Goal: Information Seeking & Learning: Learn about a topic

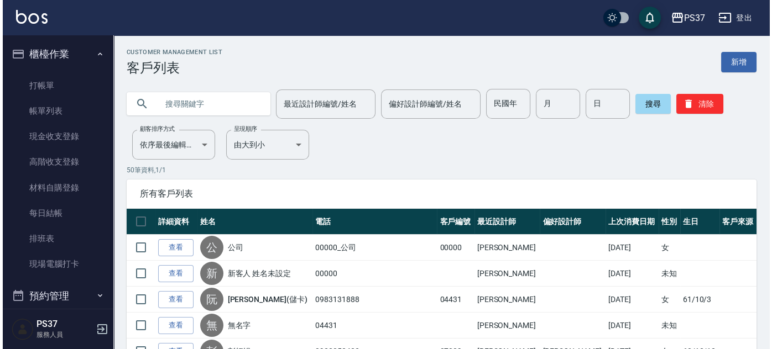
scroll to position [398, 0]
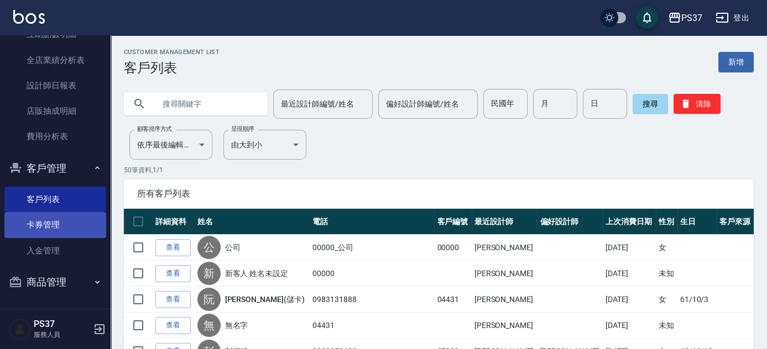
click at [41, 223] on link "卡券管理" at bounding box center [55, 224] width 102 height 25
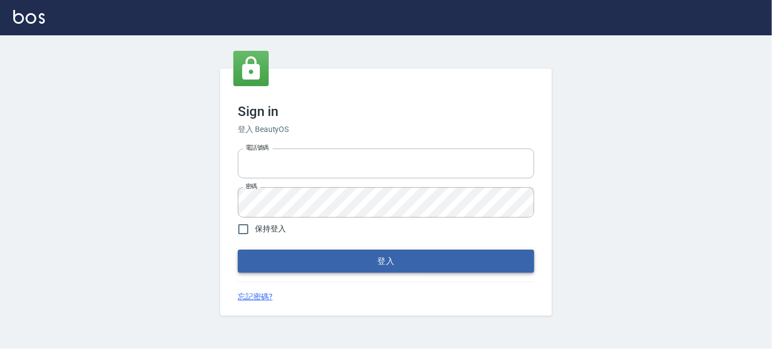
type input "037692666"
click at [410, 268] on button "登入" at bounding box center [386, 261] width 296 height 23
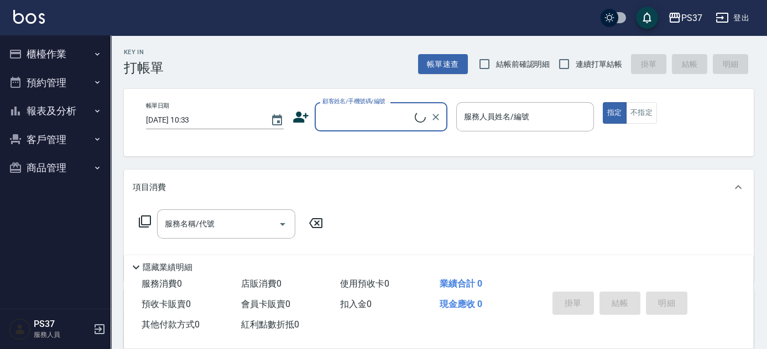
click at [60, 138] on button "客戶管理" at bounding box center [55, 140] width 102 height 29
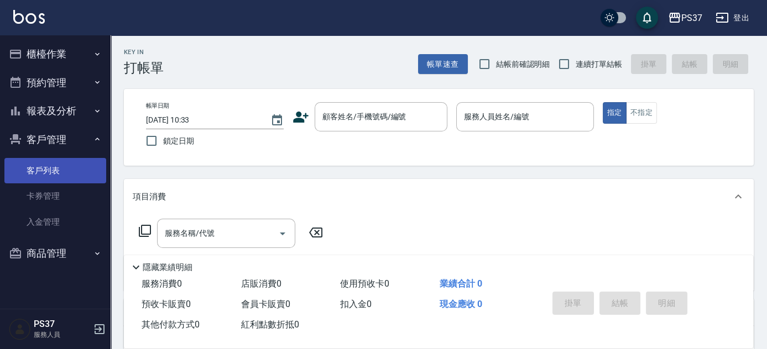
click at [57, 178] on link "客戶列表" at bounding box center [55, 170] width 102 height 25
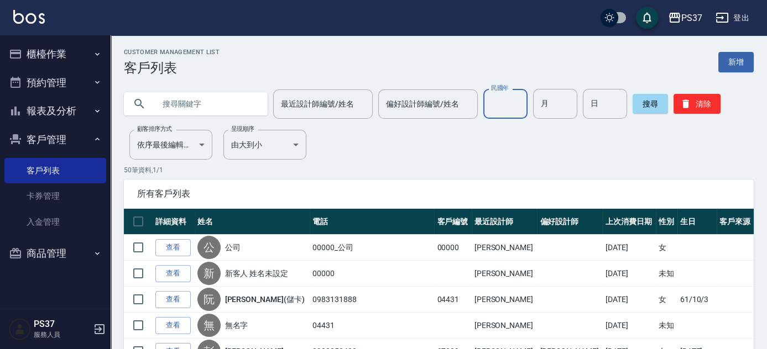
click at [501, 110] on input "民國年" at bounding box center [505, 104] width 44 height 30
type input "75"
type input "03"
type input "17"
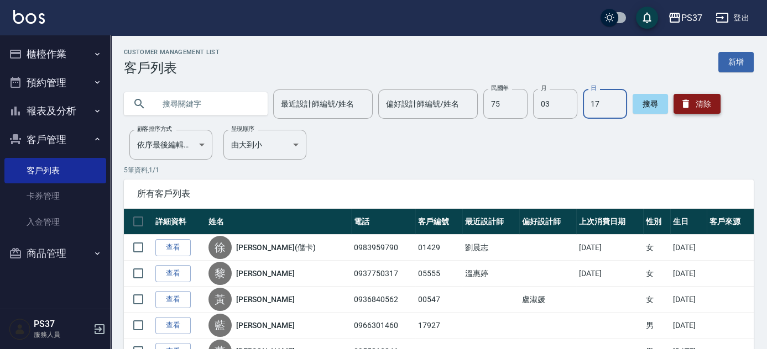
click at [693, 97] on button "清除" at bounding box center [697, 104] width 47 height 20
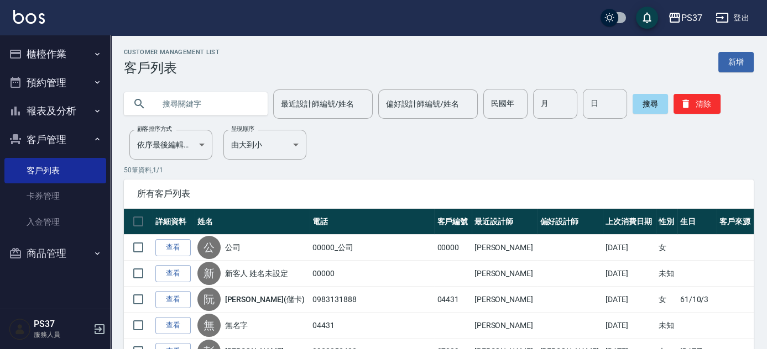
click at [161, 102] on input "text" at bounding box center [207, 104] width 104 height 30
click at [190, 109] on input "text" at bounding box center [207, 104] width 104 height 30
click at [55, 119] on button "報表及分析" at bounding box center [55, 111] width 102 height 29
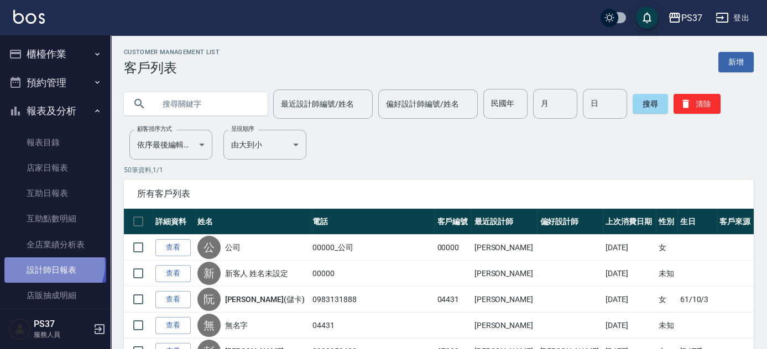
click at [50, 265] on link "設計師日報表" at bounding box center [55, 270] width 102 height 25
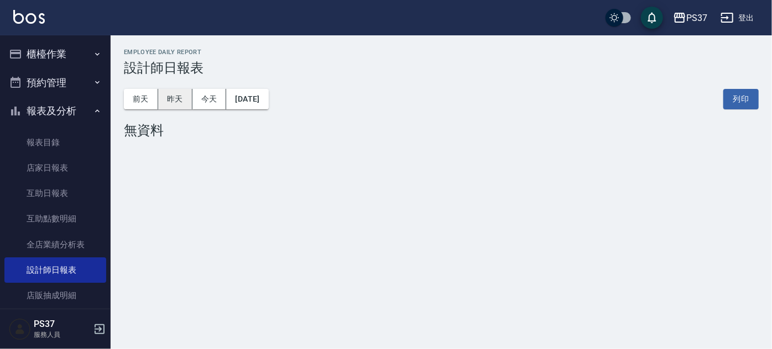
click at [184, 101] on button "昨天" at bounding box center [175, 99] width 34 height 20
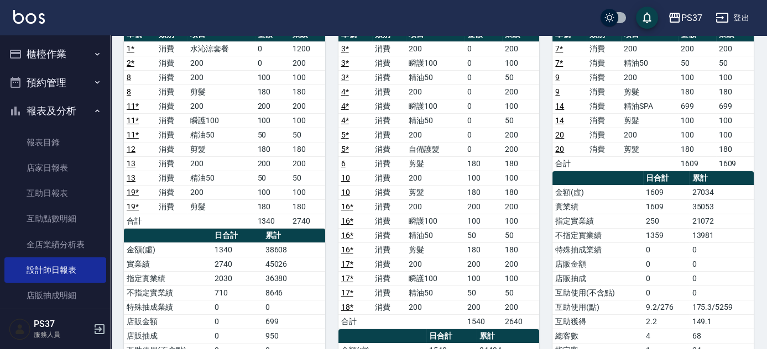
scroll to position [100, 0]
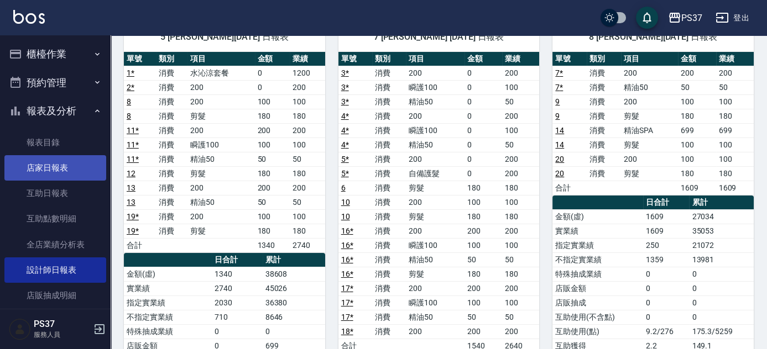
click at [49, 175] on link "店家日報表" at bounding box center [55, 167] width 102 height 25
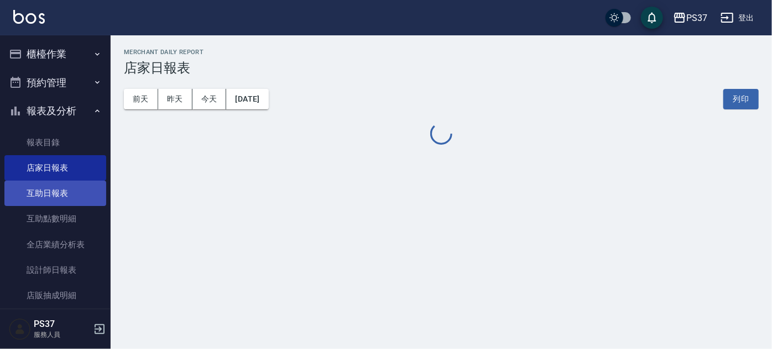
click at [50, 205] on link "互助日報表" at bounding box center [55, 193] width 102 height 25
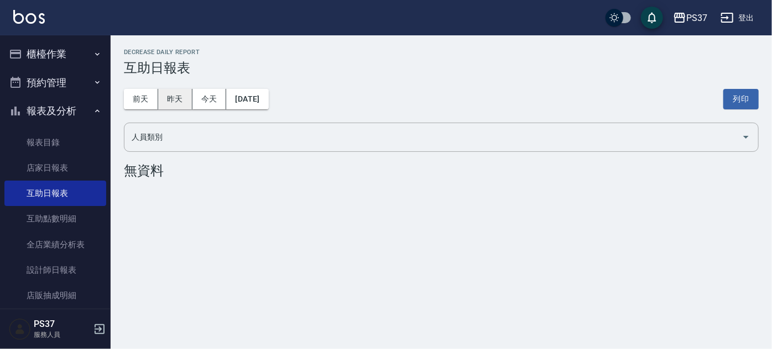
click at [179, 103] on button "昨天" at bounding box center [175, 99] width 34 height 20
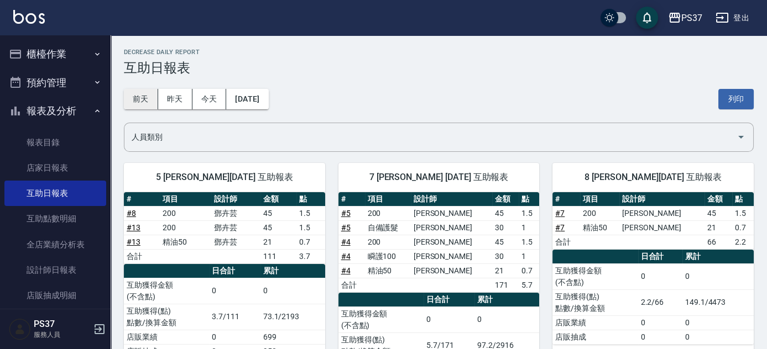
click at [144, 101] on button "前天" at bounding box center [141, 99] width 34 height 20
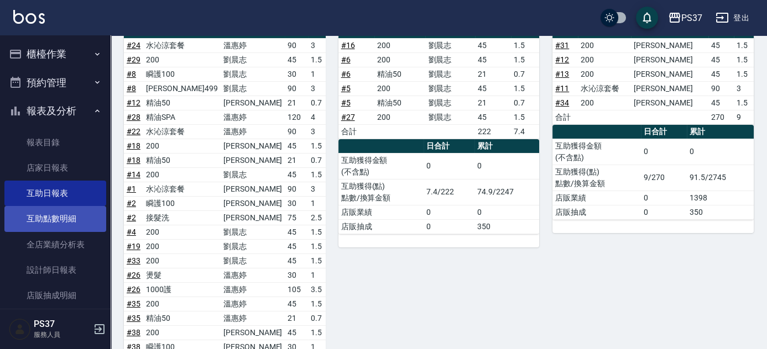
scroll to position [150, 0]
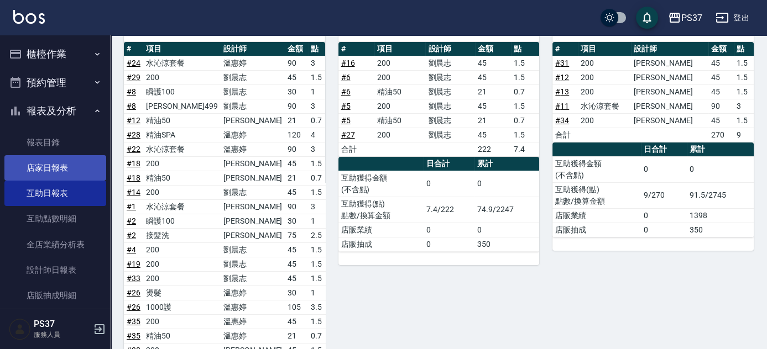
click at [30, 172] on link "店家日報表" at bounding box center [55, 167] width 102 height 25
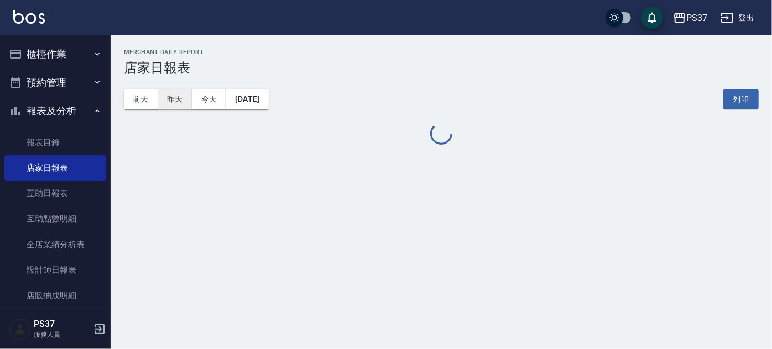
click at [175, 99] on button "昨天" at bounding box center [175, 99] width 34 height 20
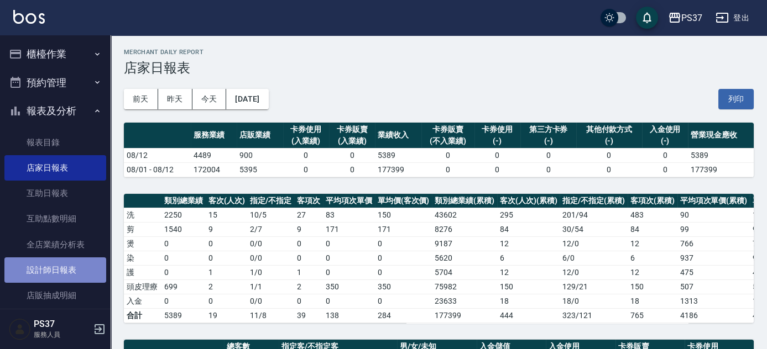
click at [56, 274] on link "設計師日報表" at bounding box center [55, 270] width 102 height 25
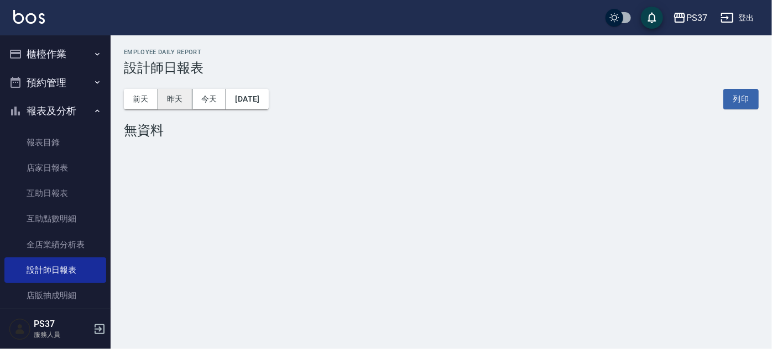
click at [178, 98] on button "昨天" at bounding box center [175, 99] width 34 height 20
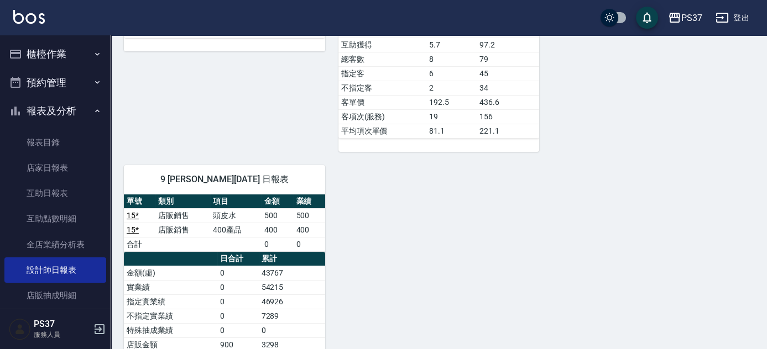
scroll to position [653, 0]
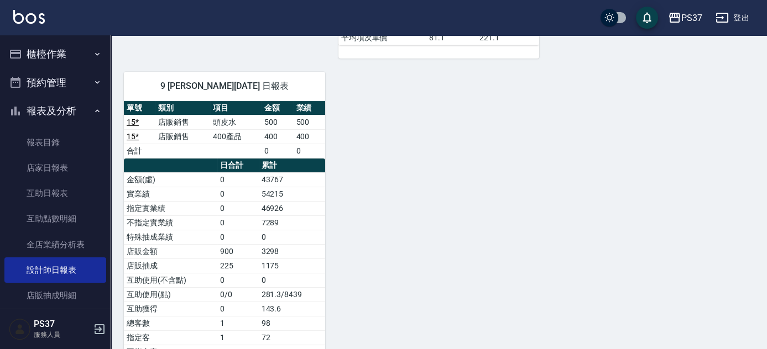
click at [129, 118] on link "15 *" at bounding box center [133, 122] width 12 height 9
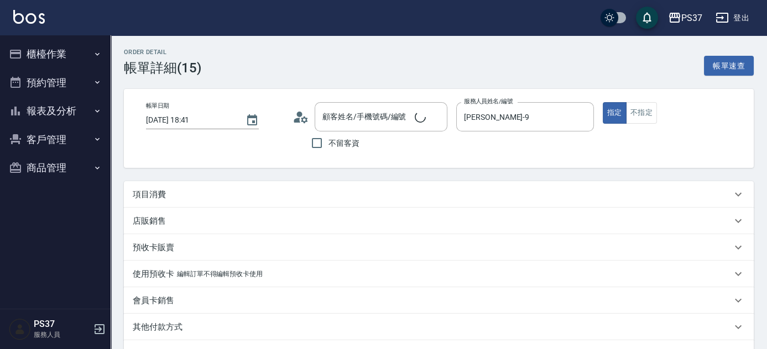
type input "[DATE] 18:41"
type input "[PERSON_NAME]-9"
type input "公司/00000_公司/00000"
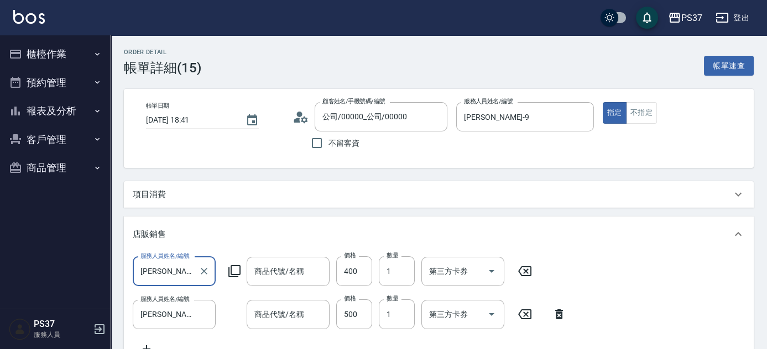
scroll to position [19, 0]
type input "400產品"
type input "頭皮水"
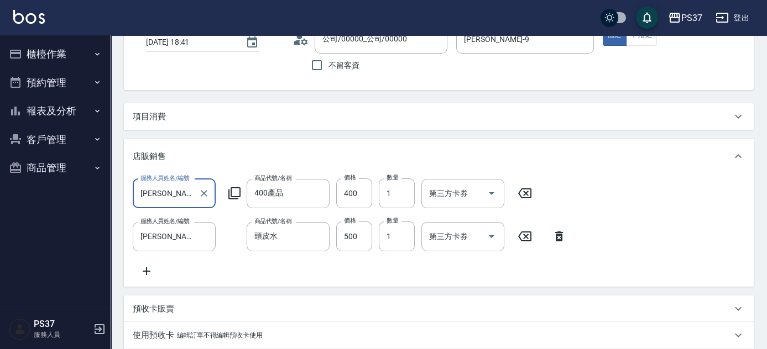
scroll to position [100, 0]
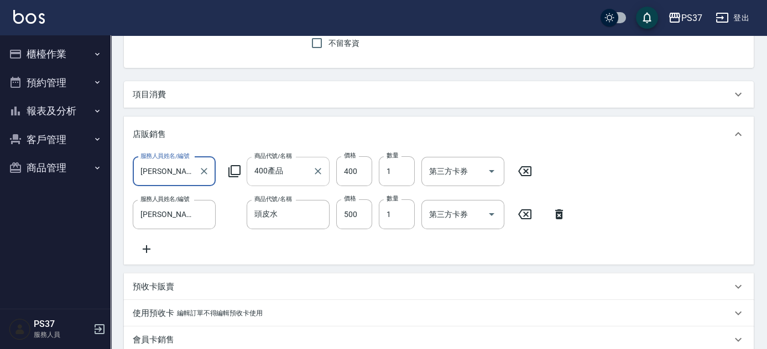
click at [301, 174] on input "400產品" at bounding box center [280, 171] width 56 height 19
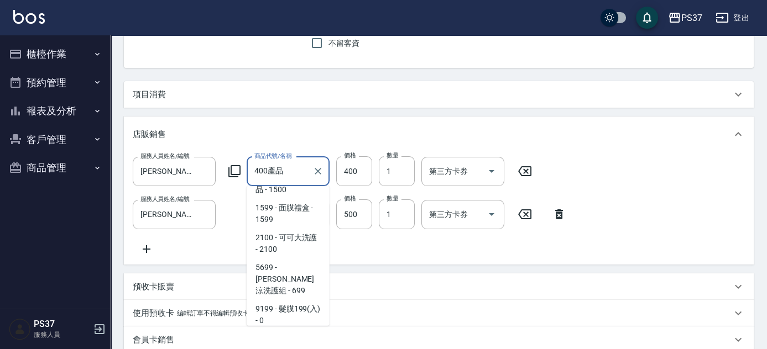
scroll to position [603, 0]
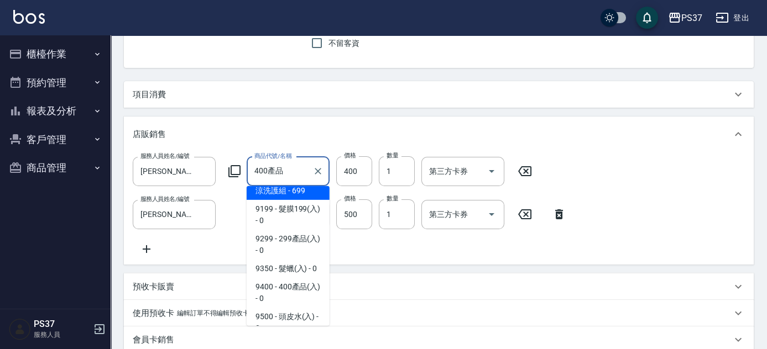
click at [289, 200] on span "5699 - [PERSON_NAME]涼洗護組 - 699" at bounding box center [288, 179] width 83 height 41
type input "[PERSON_NAME]涼洗護組"
type input "699"
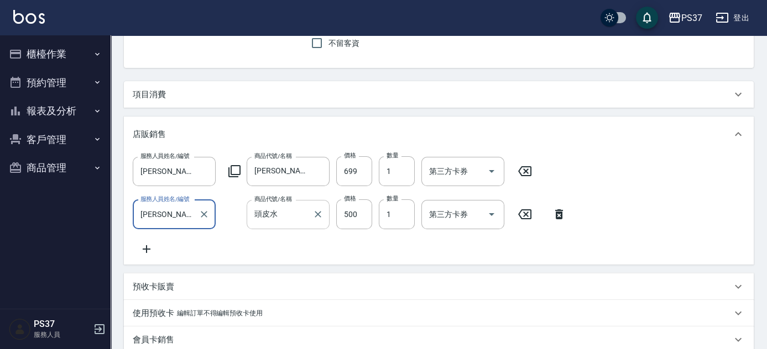
click at [305, 213] on input "頭皮水" at bounding box center [280, 214] width 56 height 19
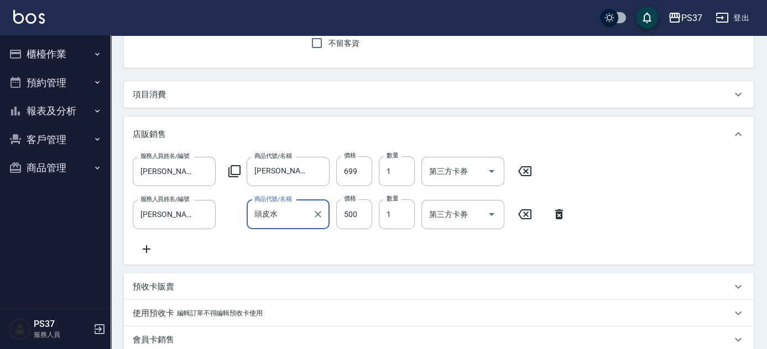
click at [305, 218] on input "頭皮水" at bounding box center [280, 214] width 56 height 19
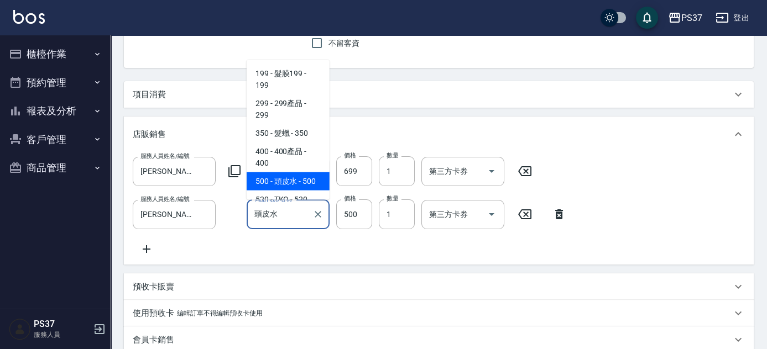
scroll to position [2, 0]
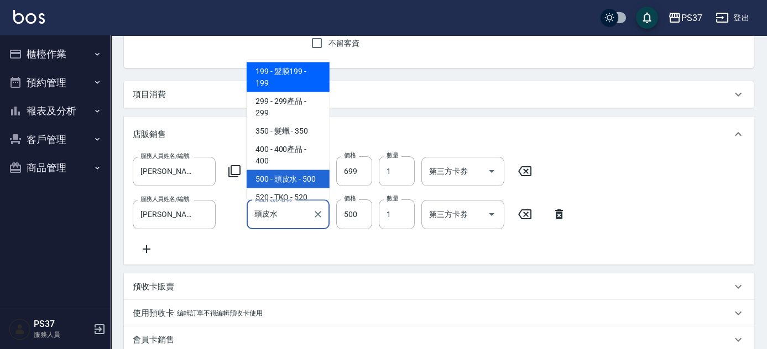
click at [286, 88] on span "199 - 髮膜199 - 199" at bounding box center [288, 77] width 83 height 30
type input "髮膜199"
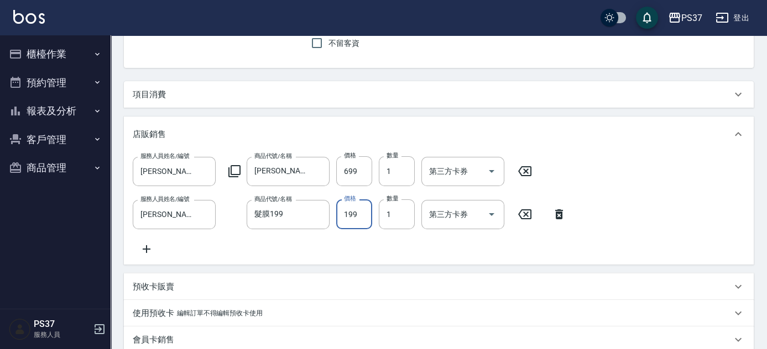
click at [355, 219] on input "199" at bounding box center [354, 215] width 36 height 30
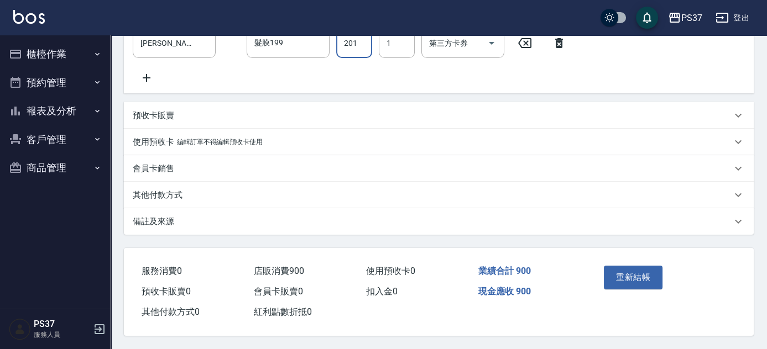
scroll to position [283, 0]
type input "201"
click at [624, 268] on button "重新結帳" at bounding box center [633, 277] width 59 height 23
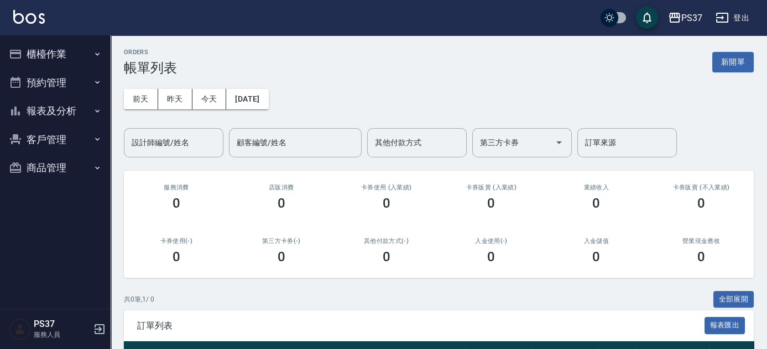
click at [75, 114] on button "報表及分析" at bounding box center [55, 111] width 102 height 29
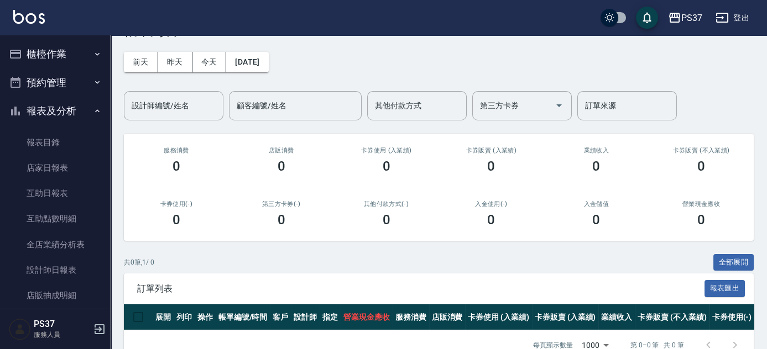
scroll to position [69, 0]
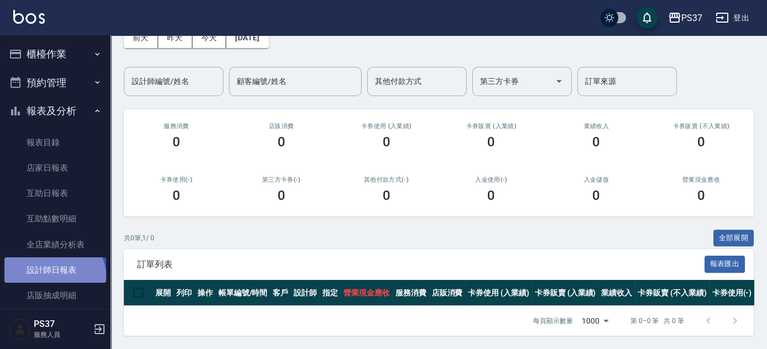
click at [51, 280] on link "設計師日報表" at bounding box center [55, 270] width 102 height 25
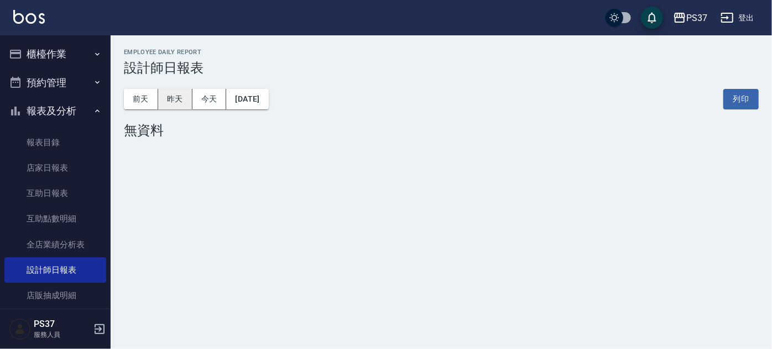
click at [180, 100] on button "昨天" at bounding box center [175, 99] width 34 height 20
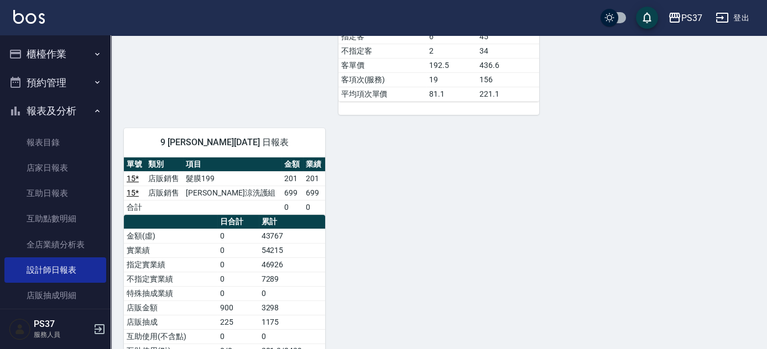
scroll to position [603, 0]
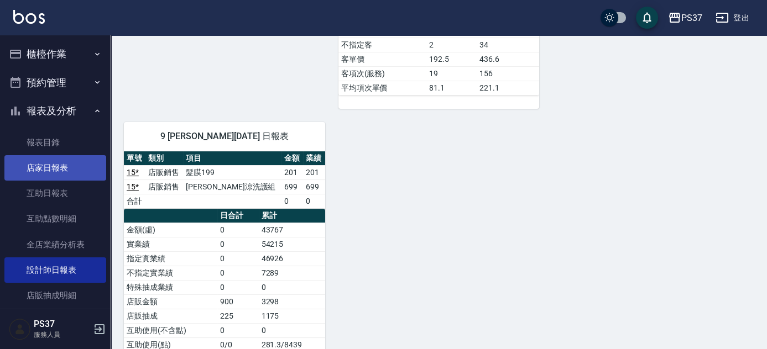
click at [40, 173] on link "店家日報表" at bounding box center [55, 167] width 102 height 25
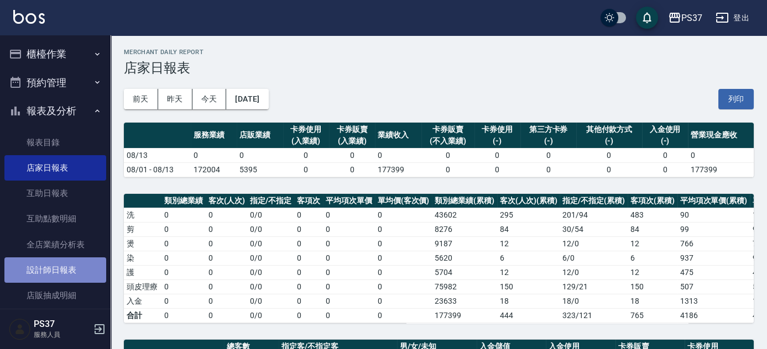
click at [59, 275] on link "設計師日報表" at bounding box center [55, 270] width 102 height 25
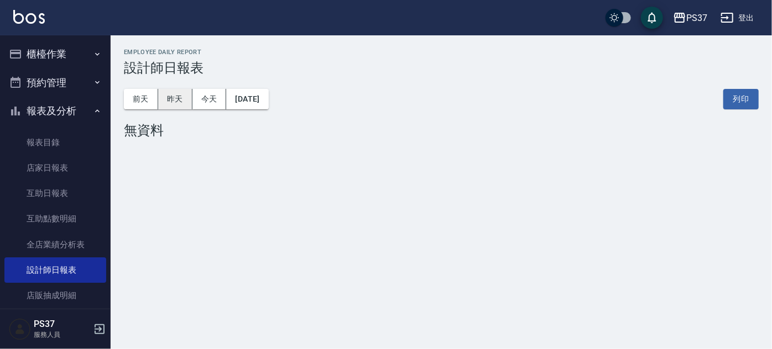
click at [174, 103] on button "昨天" at bounding box center [175, 99] width 34 height 20
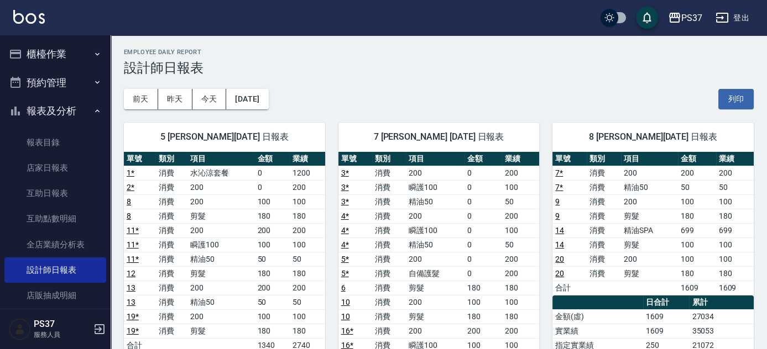
click at [321, 191] on td "200" at bounding box center [307, 187] width 35 height 14
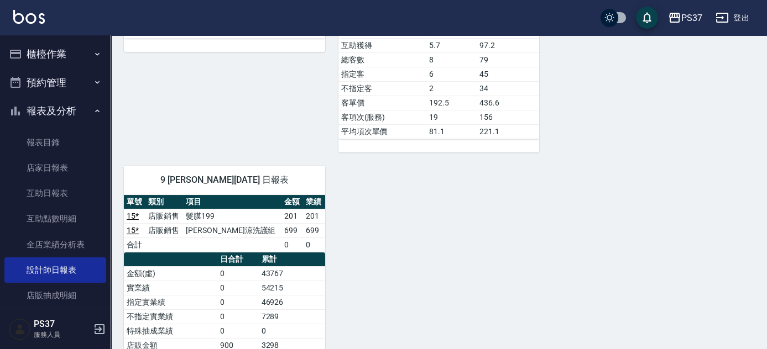
scroll to position [603, 0]
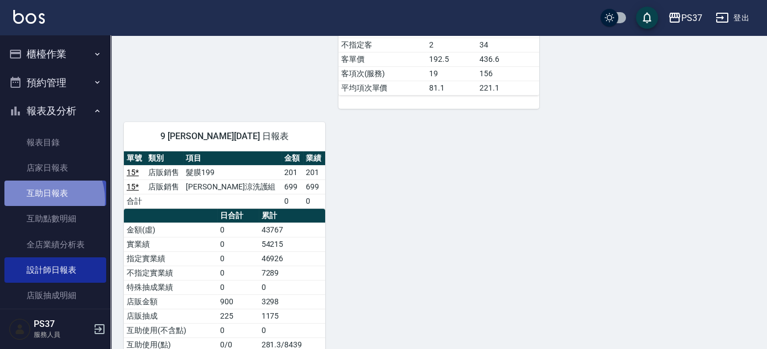
click at [41, 200] on link "互助日報表" at bounding box center [55, 193] width 102 height 25
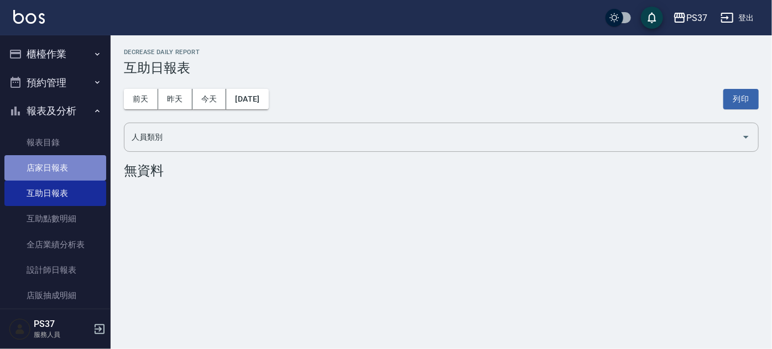
click at [56, 174] on link "店家日報表" at bounding box center [55, 167] width 102 height 25
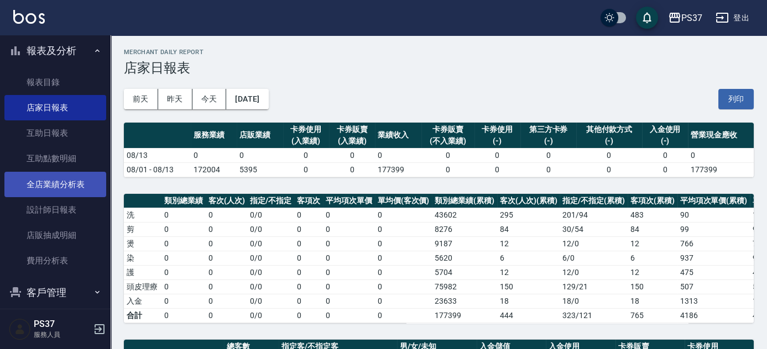
scroll to position [100, 0]
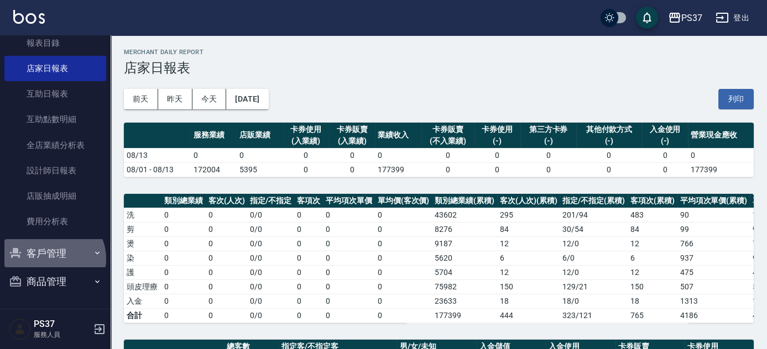
click at [53, 259] on button "客戶管理" at bounding box center [55, 253] width 102 height 29
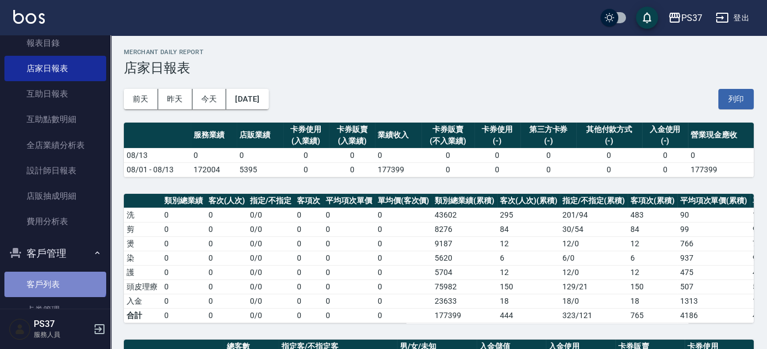
click at [54, 278] on link "客戶列表" at bounding box center [55, 284] width 102 height 25
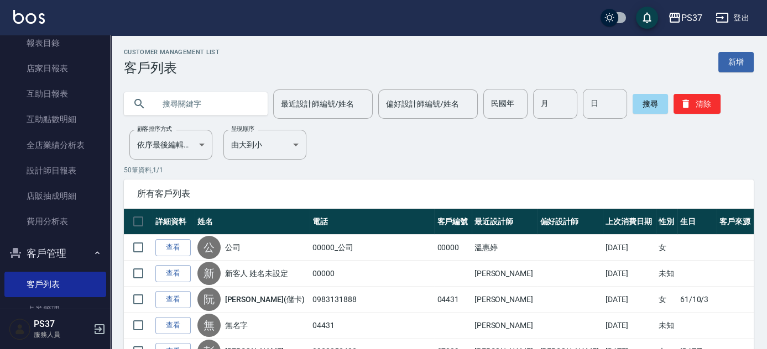
click at [702, 105] on button "清除" at bounding box center [697, 104] width 47 height 20
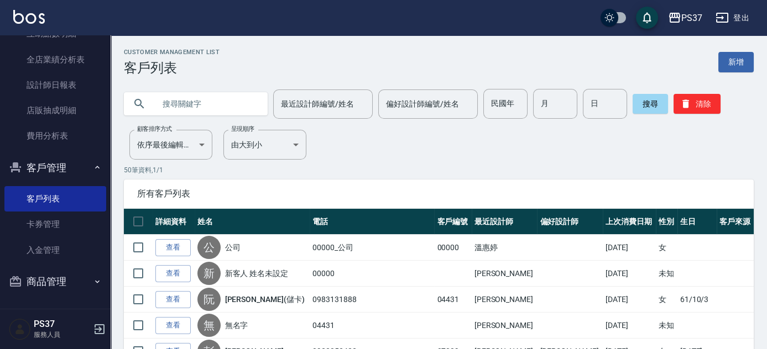
click at [56, 174] on button "客戶管理" at bounding box center [55, 168] width 102 height 29
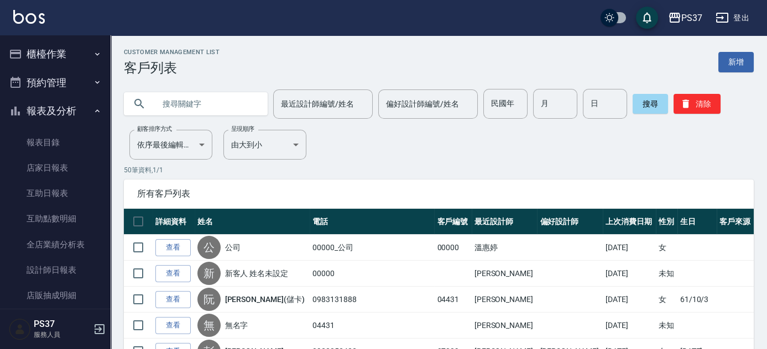
click at [53, 113] on button "報表及分析" at bounding box center [55, 111] width 102 height 29
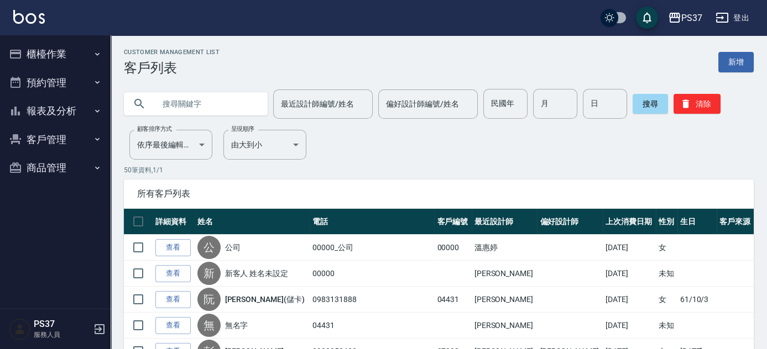
click at [49, 144] on button "客戶管理" at bounding box center [55, 140] width 102 height 29
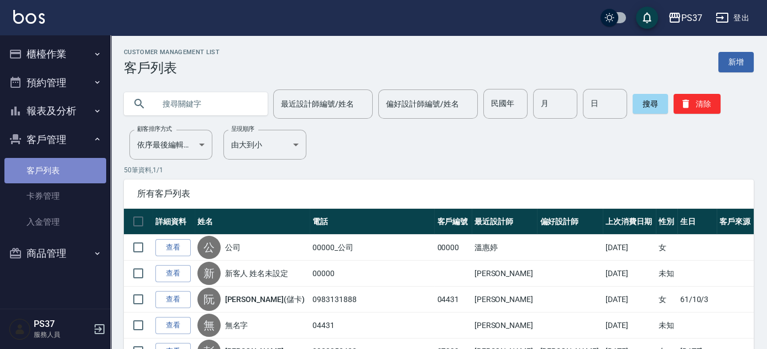
click at [41, 173] on link "客戶列表" at bounding box center [55, 170] width 102 height 25
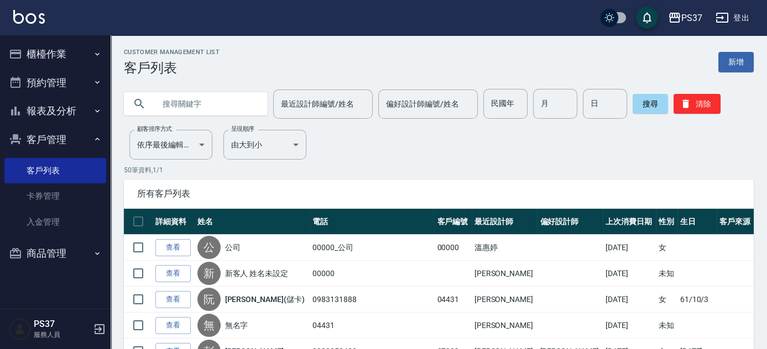
drag, startPoint x: 332, startPoint y: 56, endPoint x: 326, endPoint y: 59, distance: 6.7
click at [332, 57] on div "Customer Management List 客戶列表 新增" at bounding box center [439, 62] width 630 height 27
click at [59, 114] on button "報表及分析" at bounding box center [55, 111] width 102 height 29
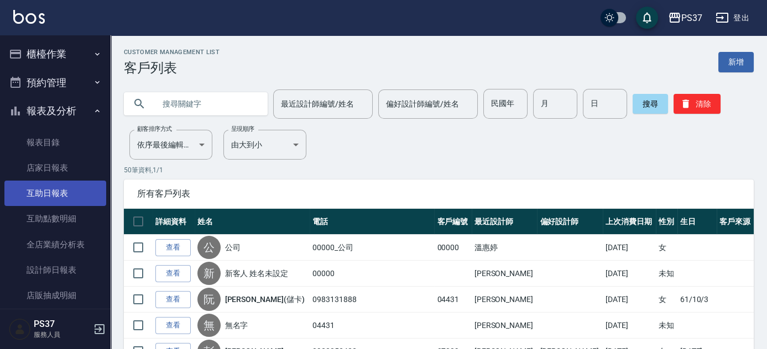
click at [65, 196] on link "互助日報表" at bounding box center [55, 193] width 102 height 25
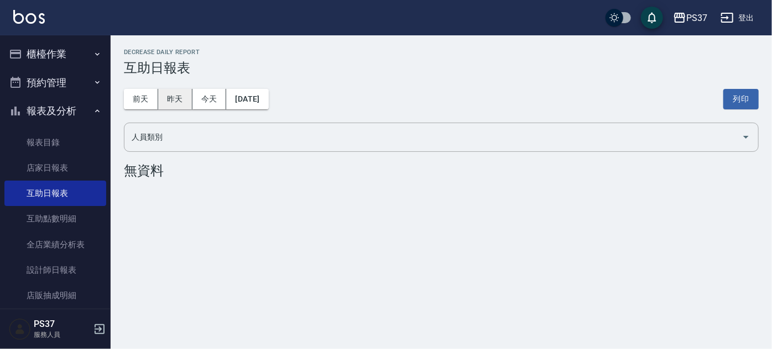
click at [181, 101] on button "昨天" at bounding box center [175, 99] width 34 height 20
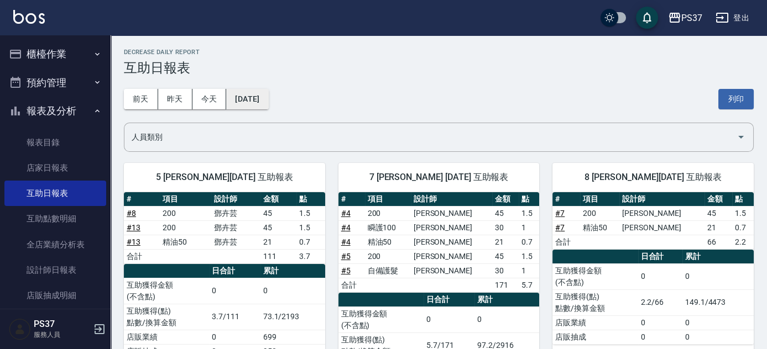
click at [244, 101] on button "[DATE]" at bounding box center [247, 99] width 42 height 20
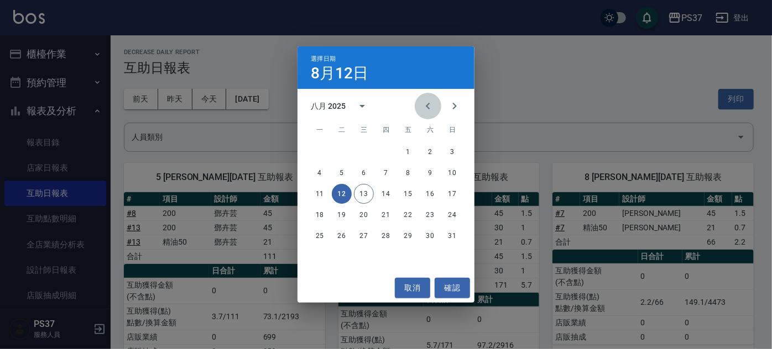
click at [428, 107] on icon "Previous month" at bounding box center [428, 106] width 4 height 7
click at [430, 170] on button "12" at bounding box center [430, 173] width 20 height 20
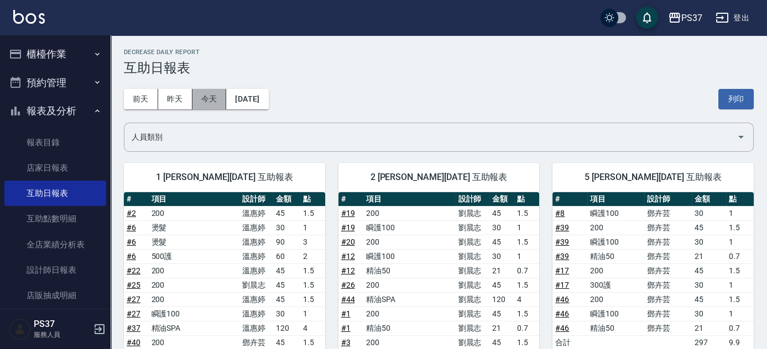
click at [205, 101] on button "今天" at bounding box center [209, 99] width 34 height 20
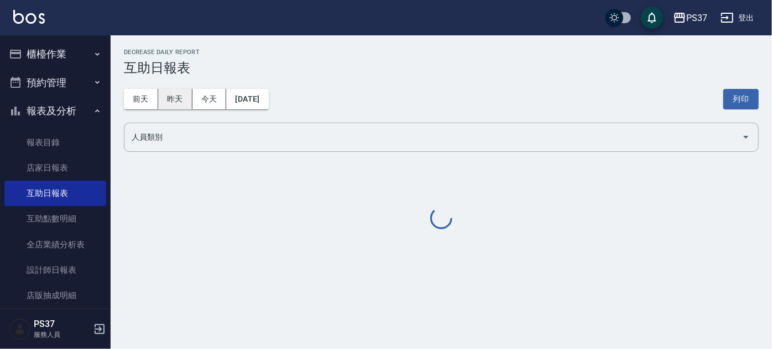
click at [161, 102] on button "昨天" at bounding box center [175, 99] width 34 height 20
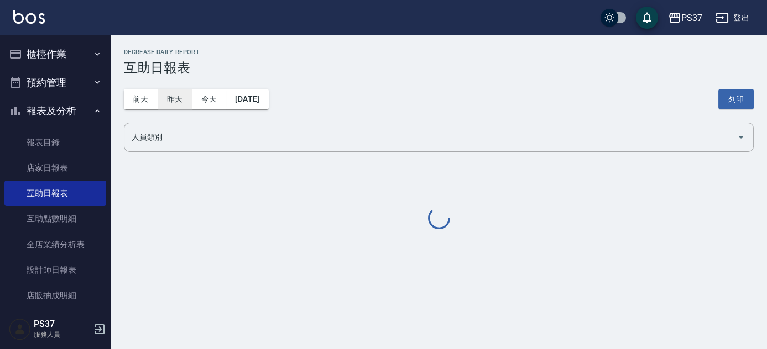
click at [174, 101] on button "昨天" at bounding box center [175, 99] width 34 height 20
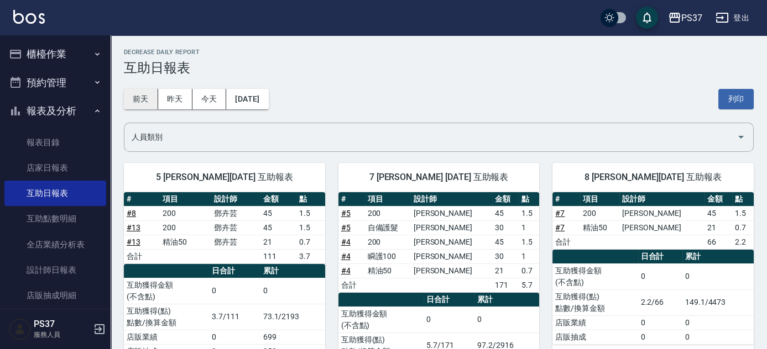
click at [137, 103] on button "前天" at bounding box center [141, 99] width 34 height 20
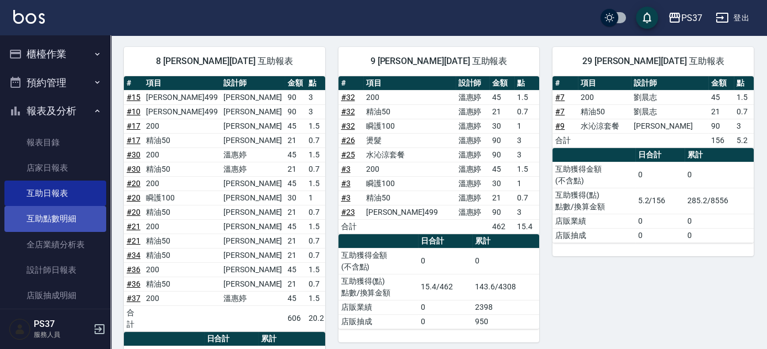
scroll to position [495, 0]
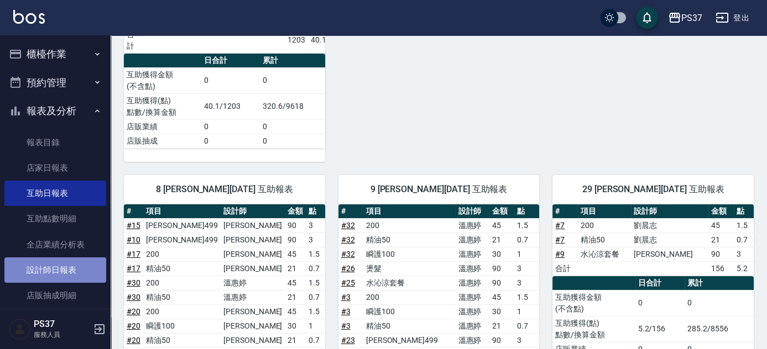
click at [71, 274] on link "設計師日報表" at bounding box center [55, 270] width 102 height 25
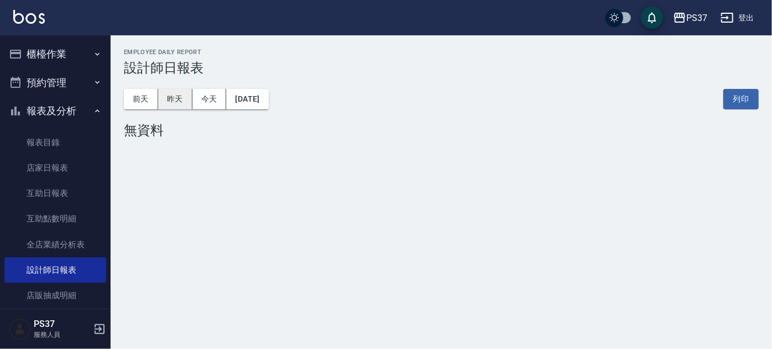
click at [181, 100] on button "昨天" at bounding box center [175, 99] width 34 height 20
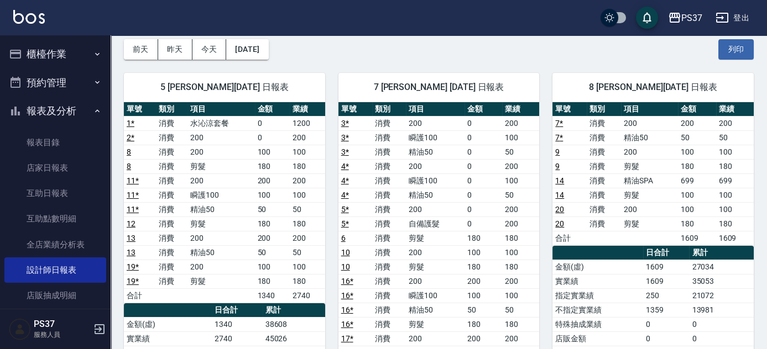
scroll to position [50, 0]
click at [145, 49] on button "前天" at bounding box center [141, 49] width 34 height 20
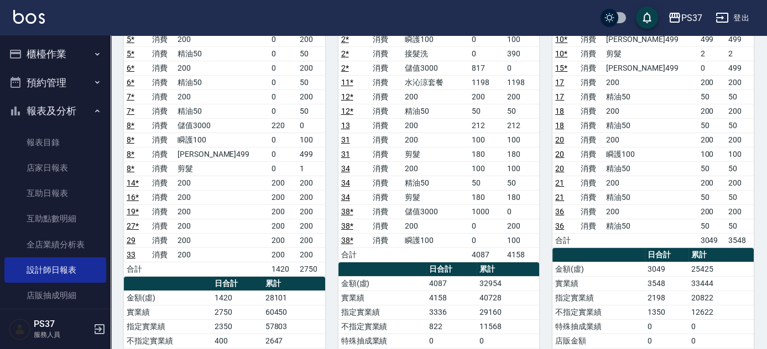
scroll to position [301, 0]
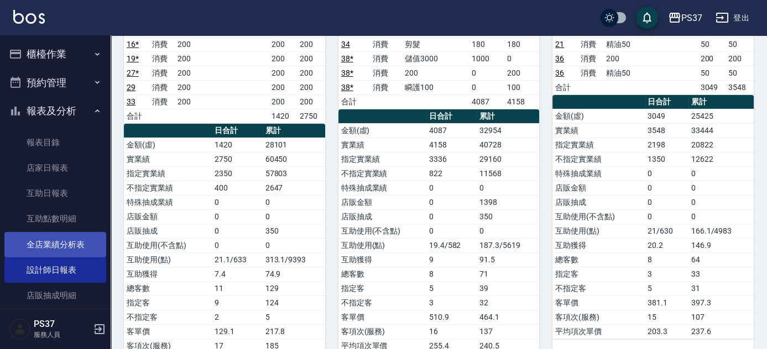
click at [60, 255] on link "全店業績分析表" at bounding box center [55, 244] width 102 height 25
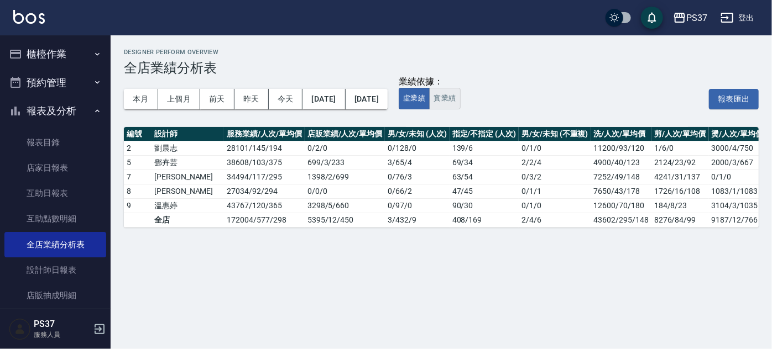
click at [460, 100] on button "實業績" at bounding box center [444, 99] width 31 height 22
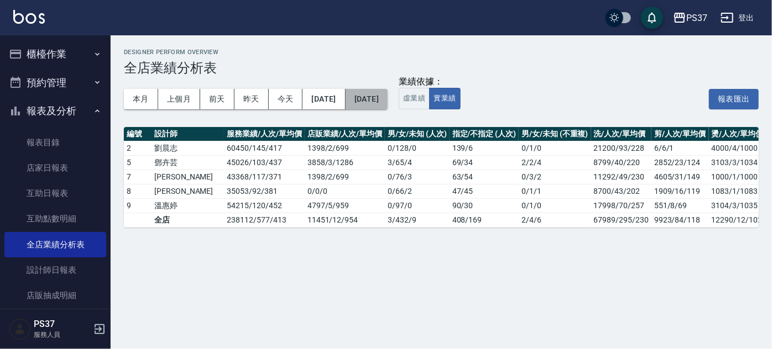
click at [388, 97] on button "[DATE]" at bounding box center [367, 99] width 42 height 20
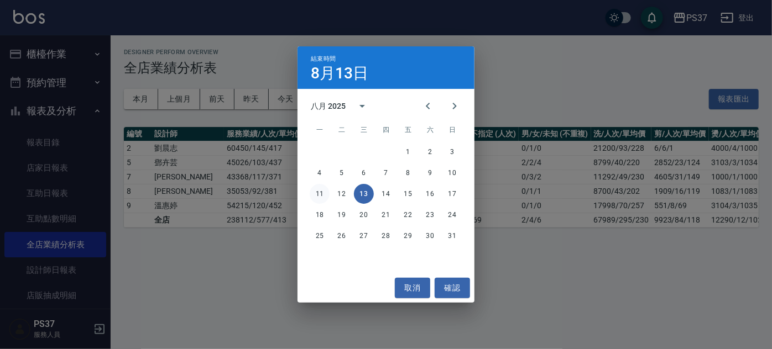
click at [318, 192] on button "11" at bounding box center [320, 194] width 20 height 20
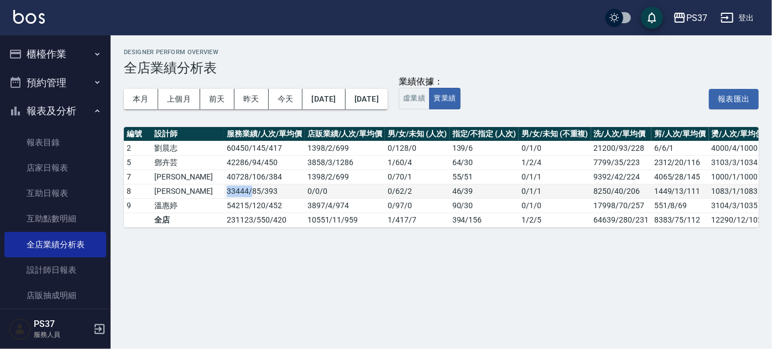
drag, startPoint x: 190, startPoint y: 190, endPoint x: 216, endPoint y: 195, distance: 26.5
click at [224, 195] on td "33444 / 85 / 393" at bounding box center [264, 191] width 80 height 14
click at [430, 105] on button "虛業績" at bounding box center [414, 99] width 31 height 22
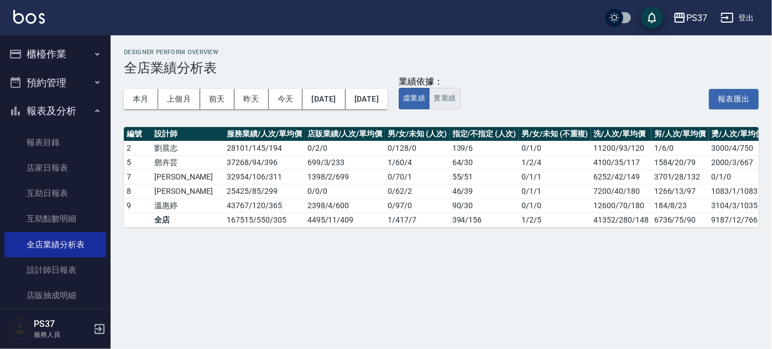
click at [460, 97] on button "實業績" at bounding box center [444, 99] width 31 height 22
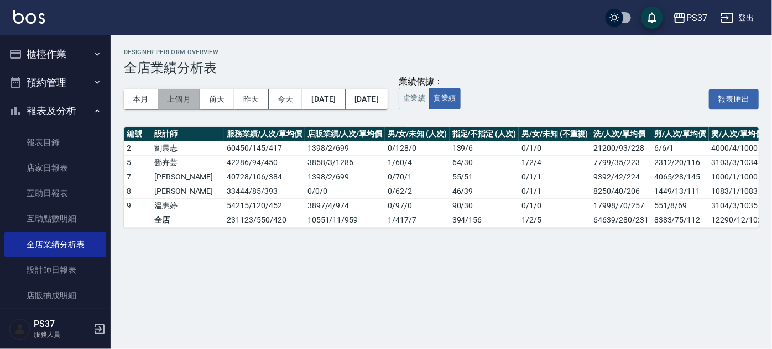
click at [186, 103] on button "上個月" at bounding box center [179, 99] width 42 height 20
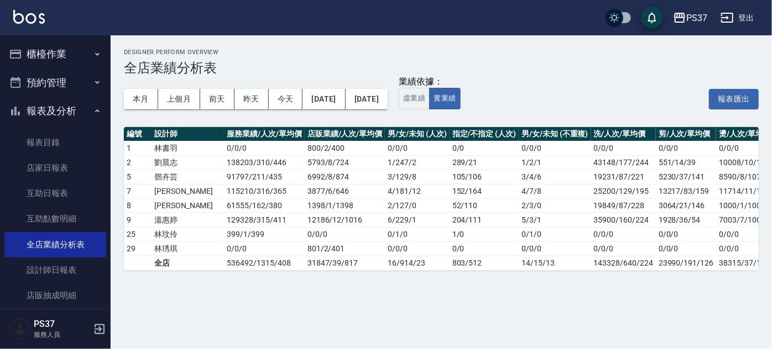
scroll to position [0, 243]
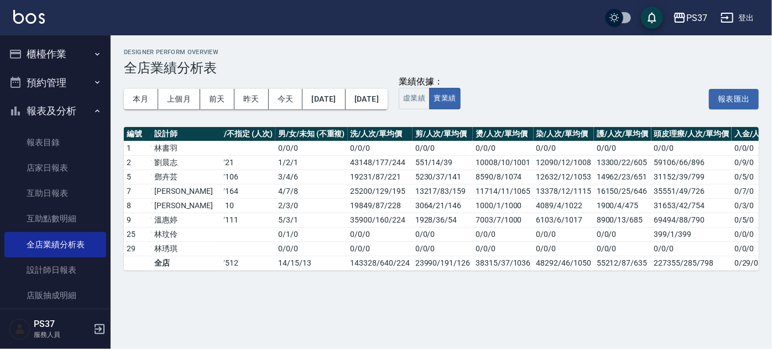
click at [241, 112] on div "本月 上個月 [DATE] [DATE] [DATE] [DATE] [DATE]" at bounding box center [256, 99] width 264 height 47
click at [139, 100] on button "本月" at bounding box center [141, 99] width 34 height 20
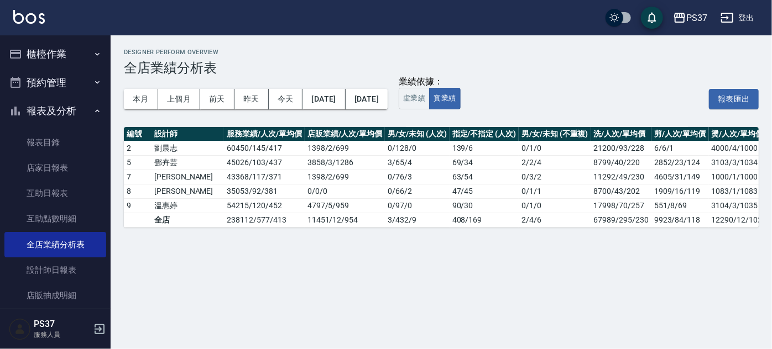
click at [431, 234] on div "Designer Perform Overview 全店業績分析表 本月 上個月 [DATE] [DATE] [DATE] [DATE] [DATE] 業績依…" at bounding box center [441, 138] width 661 height 206
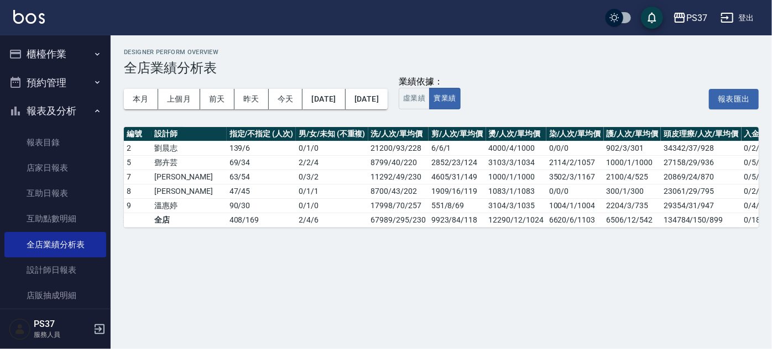
scroll to position [0, 222]
click at [194, 102] on button "上個月" at bounding box center [179, 99] width 42 height 20
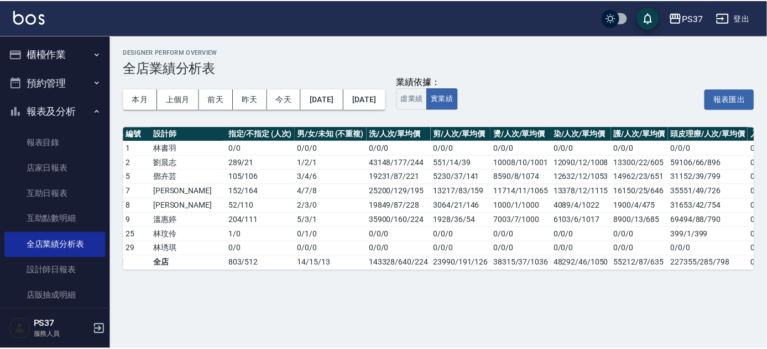
scroll to position [0, 226]
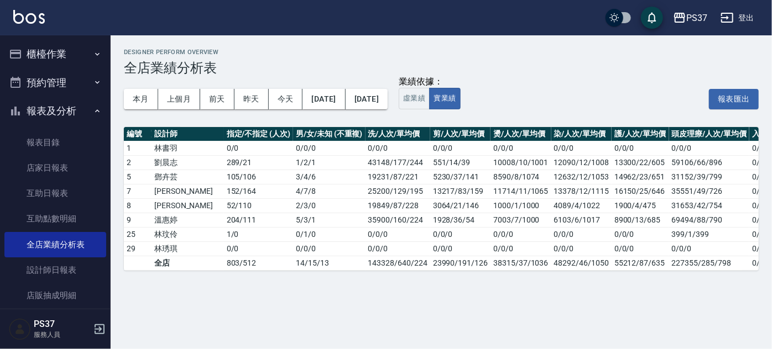
click at [520, 98] on div "業績依據： 虛業績 實業績 報表匯出" at bounding box center [579, 98] width 360 height 21
click at [463, 114] on div "本月 上個月 [DATE] [DATE] [DATE] [DATE] [DATE] 業績依據： 虛業績 實業績 報表匯出" at bounding box center [441, 99] width 635 height 47
click at [255, 284] on div "Designer Perform Overview 全店業績分析表 本月 上個月 [DATE] [DATE] [DATE] [DATE] [DATE] 業績依…" at bounding box center [441, 159] width 661 height 249
click at [56, 117] on button "報表及分析" at bounding box center [55, 111] width 102 height 29
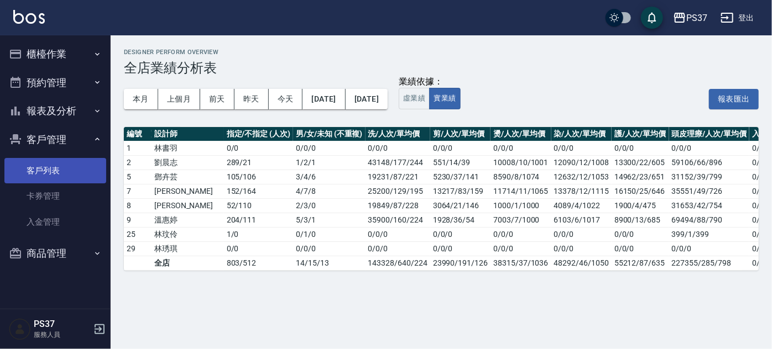
click at [50, 174] on link "客戶列表" at bounding box center [55, 170] width 102 height 25
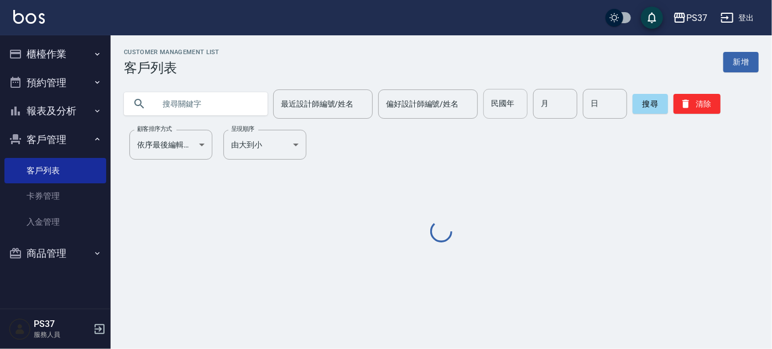
click at [525, 106] on input "民國年" at bounding box center [505, 104] width 44 height 30
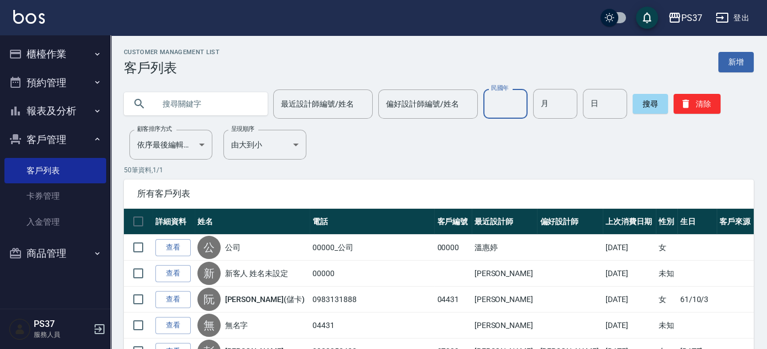
drag, startPoint x: 525, startPoint y: 106, endPoint x: 48, endPoint y: 79, distance: 478.5
click at [48, 79] on button "預約管理" at bounding box center [55, 83] width 102 height 29
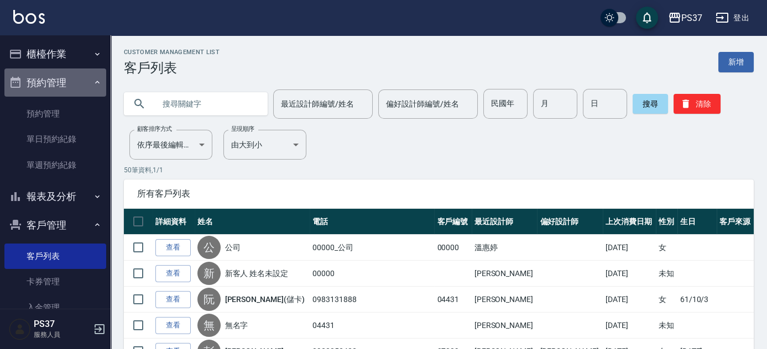
click at [48, 79] on button "預約管理" at bounding box center [55, 83] width 102 height 29
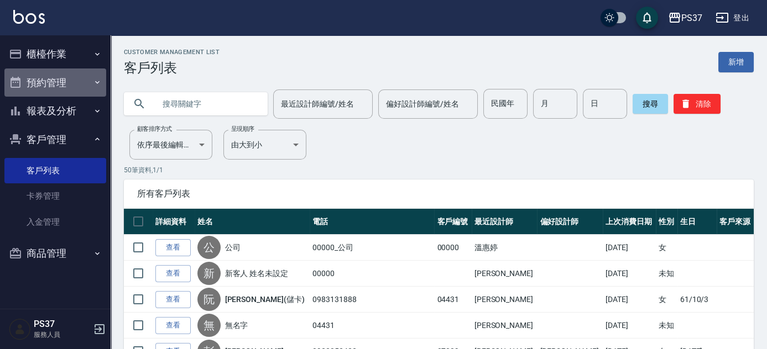
click at [48, 79] on button "預約管理" at bounding box center [55, 83] width 102 height 29
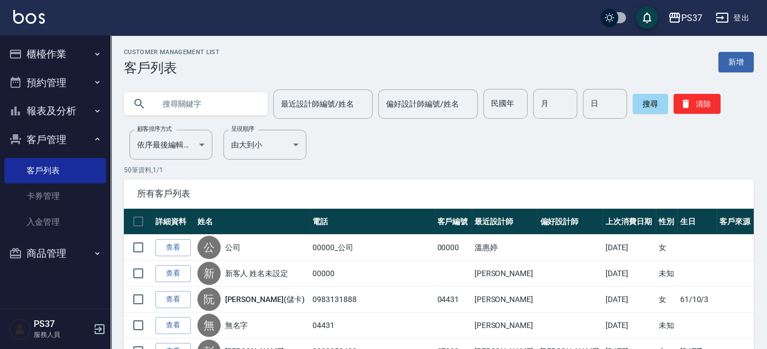
click at [48, 79] on button "預約管理" at bounding box center [55, 83] width 102 height 29
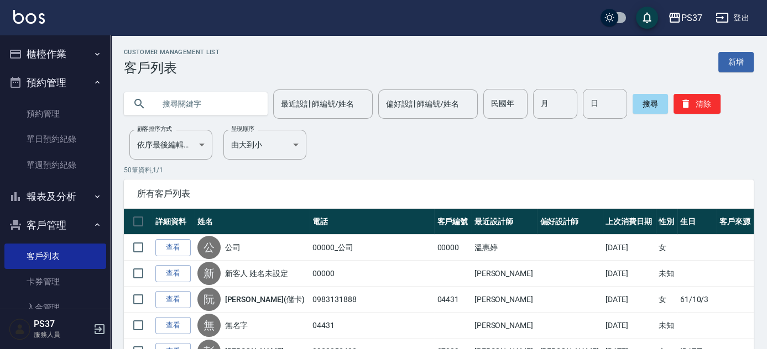
click at [48, 79] on button "預約管理" at bounding box center [55, 83] width 102 height 29
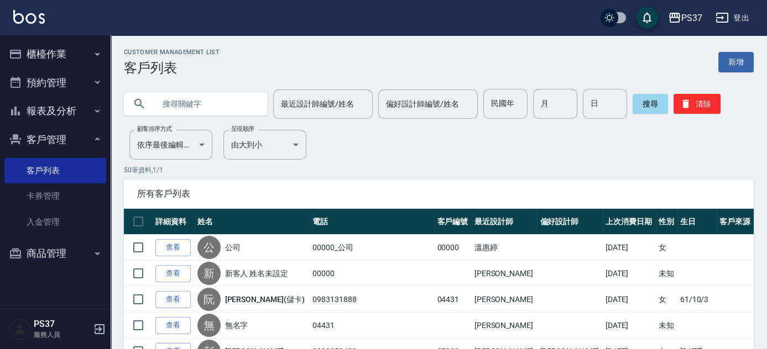
click at [48, 79] on button "預約管理" at bounding box center [55, 83] width 102 height 29
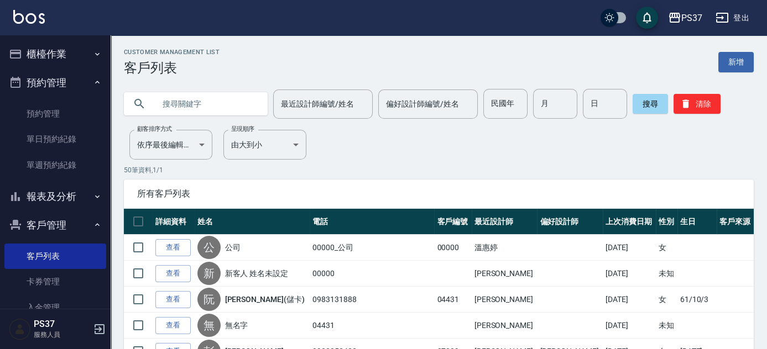
click at [48, 79] on button "預約管理" at bounding box center [55, 83] width 102 height 29
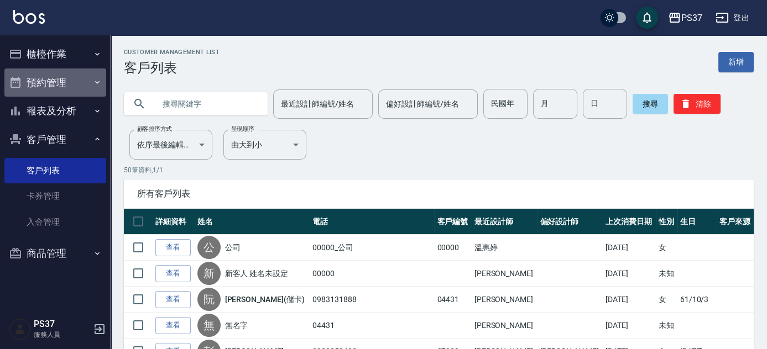
click at [48, 79] on button "預約管理" at bounding box center [55, 83] width 102 height 29
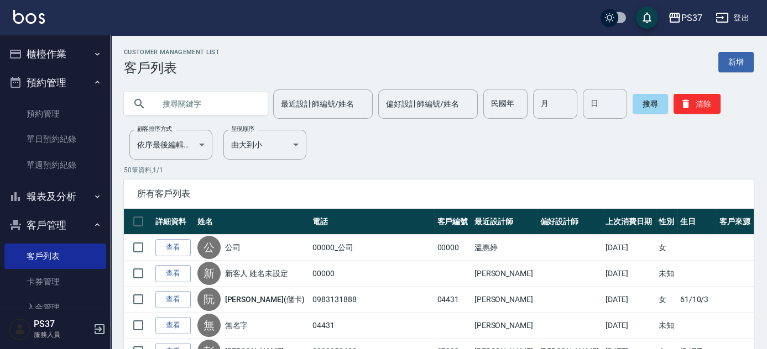
click at [48, 79] on button "預約管理" at bounding box center [55, 83] width 102 height 29
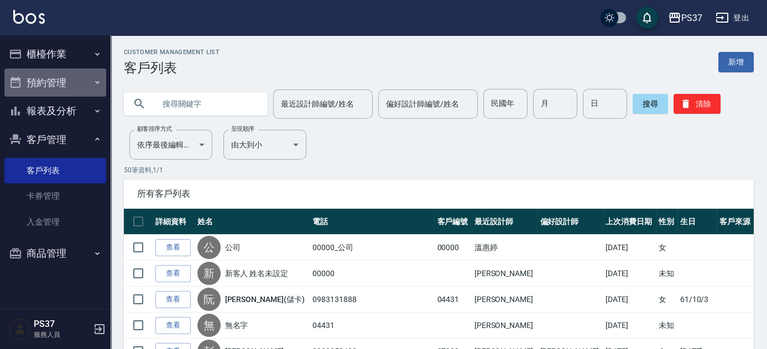
click at [48, 79] on button "預約管理" at bounding box center [55, 83] width 102 height 29
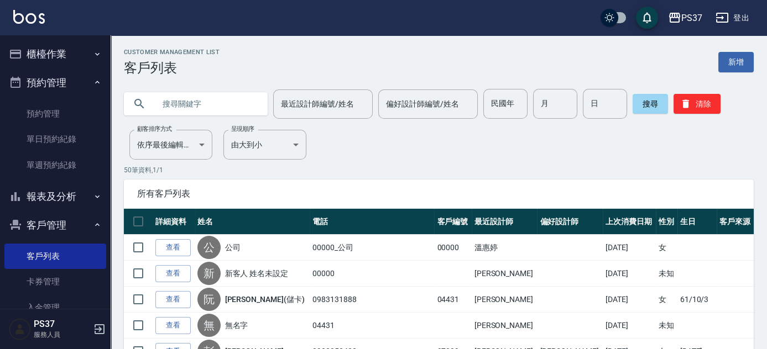
click at [48, 79] on button "預約管理" at bounding box center [55, 83] width 102 height 29
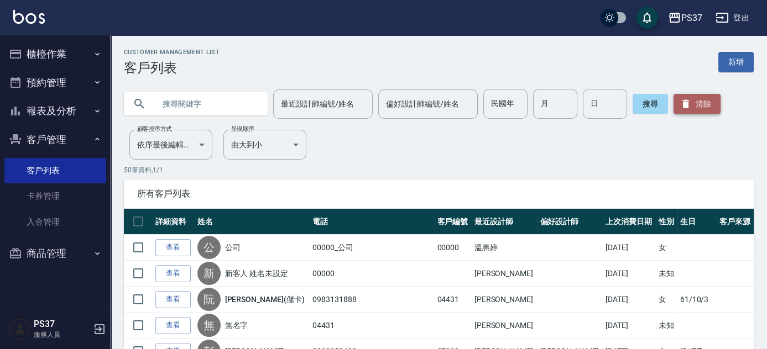
click at [714, 110] on button "清除" at bounding box center [697, 104] width 47 height 20
click at [432, 51] on div "Customer Management List 客戶列表 新增" at bounding box center [439, 62] width 630 height 27
click at [447, 69] on div "Customer Management List 客戶列表 新增" at bounding box center [439, 62] width 630 height 27
click at [57, 144] on button "客戶管理" at bounding box center [55, 140] width 102 height 29
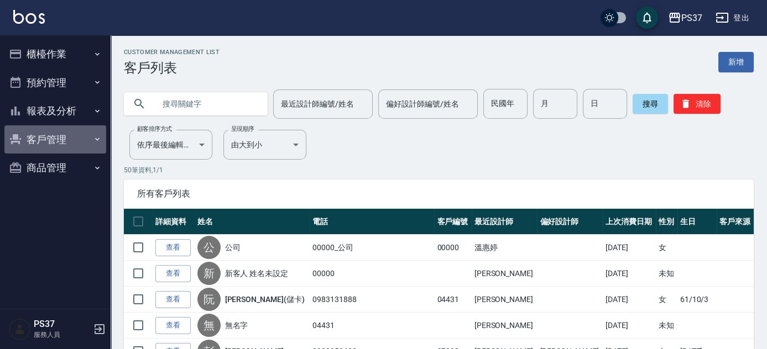
click at [57, 146] on button "客戶管理" at bounding box center [55, 140] width 102 height 29
